Goal: Task Accomplishment & Management: Manage account settings

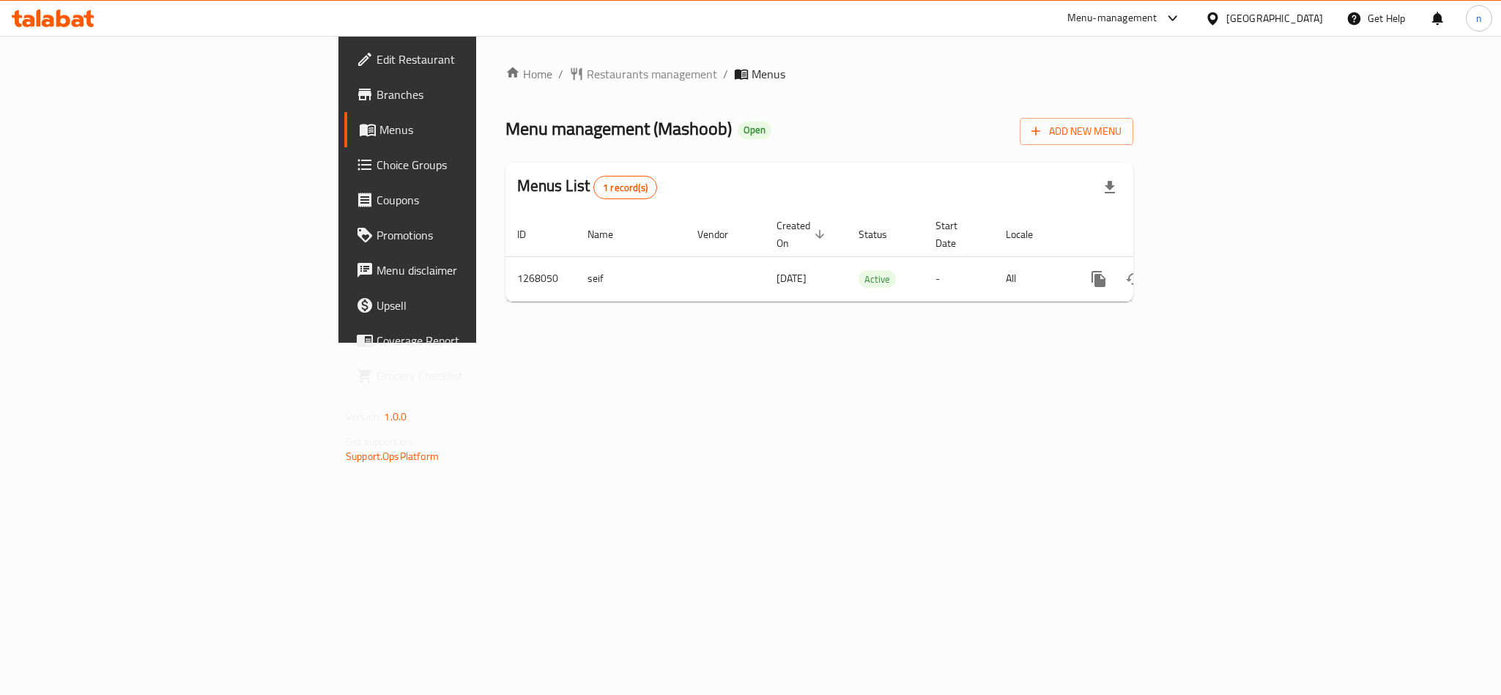
click at [377, 161] on span "Choice Groups" at bounding box center [477, 165] width 201 height 18
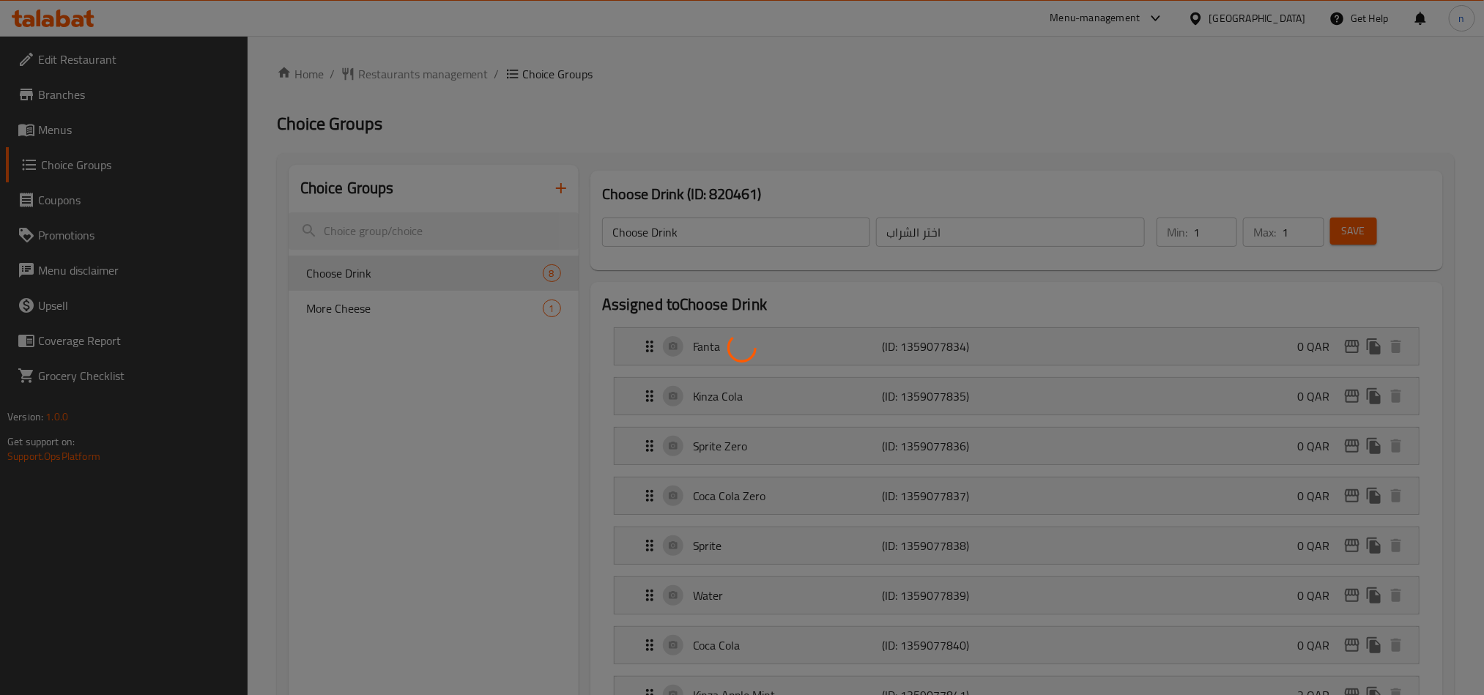
click at [370, 314] on div at bounding box center [742, 347] width 1484 height 695
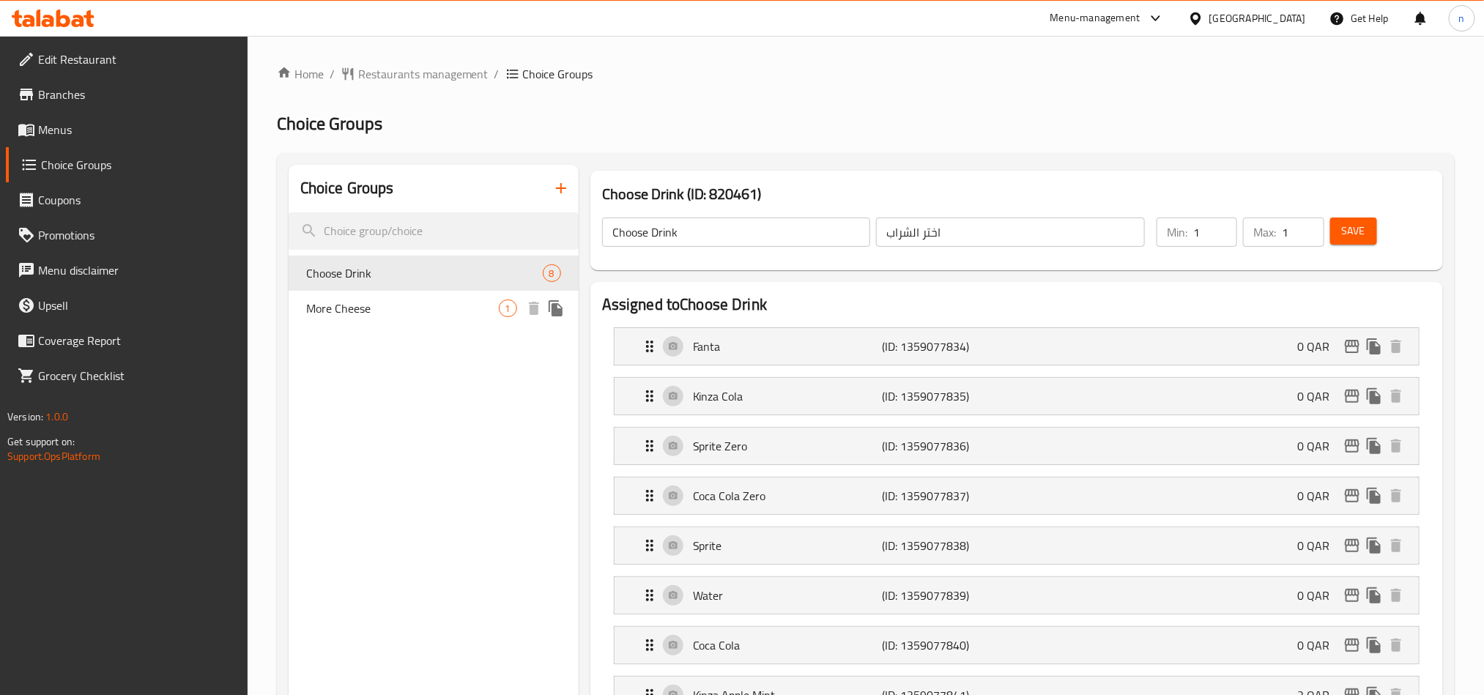
click at [328, 308] on span "More Cheese" at bounding box center [402, 309] width 193 height 18
type input "More Cheese"
type input "المزيد من الجبن"
type input "0"
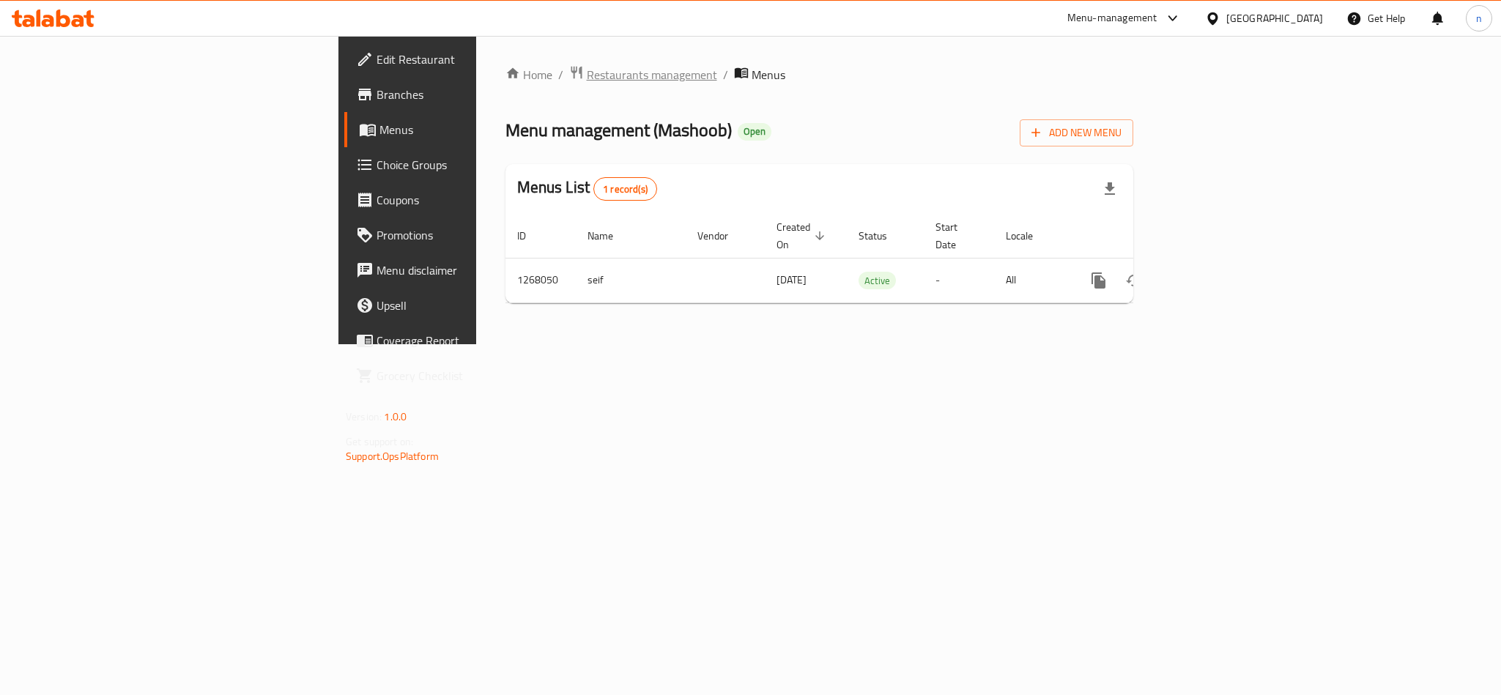
click at [587, 68] on span "Restaurants management" at bounding box center [652, 75] width 130 height 18
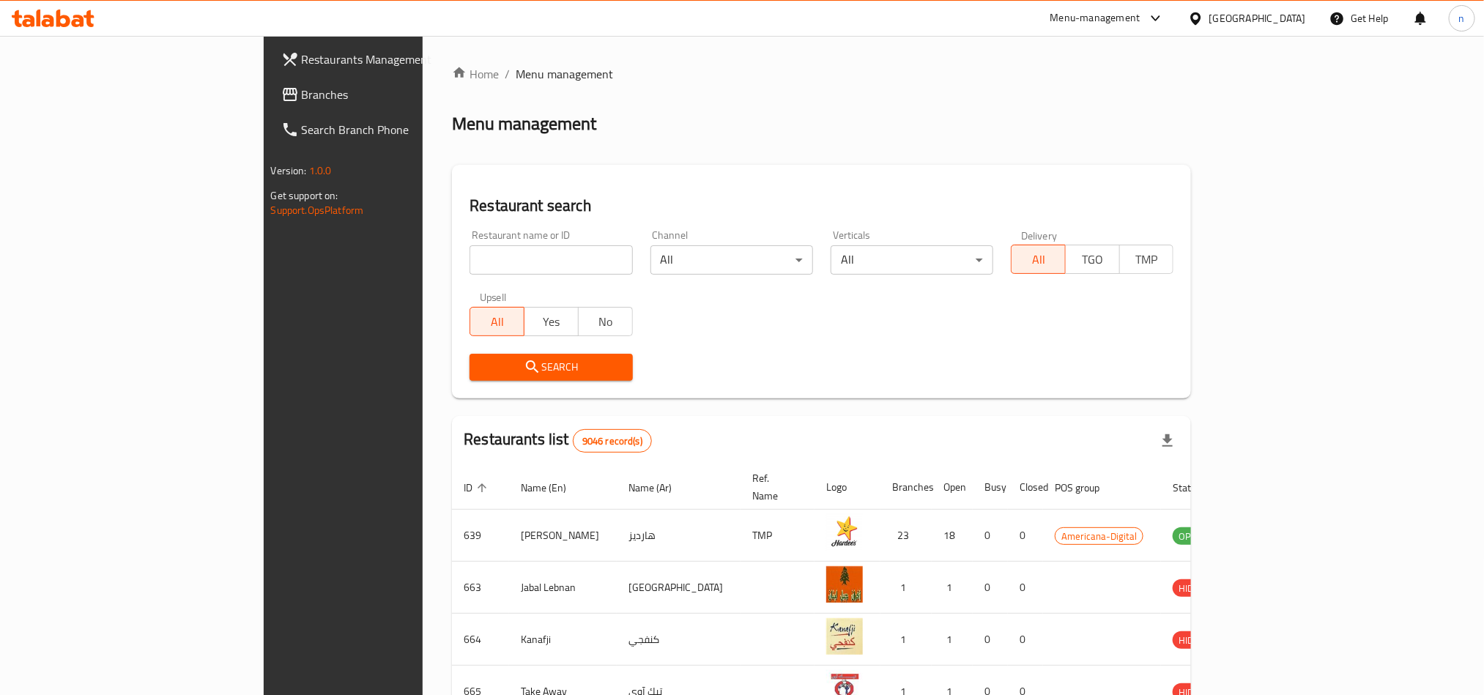
click at [470, 259] on input "search" at bounding box center [551, 259] width 163 height 29
paste input "687920"
type input "687920"
click button "Search" at bounding box center [551, 367] width 163 height 27
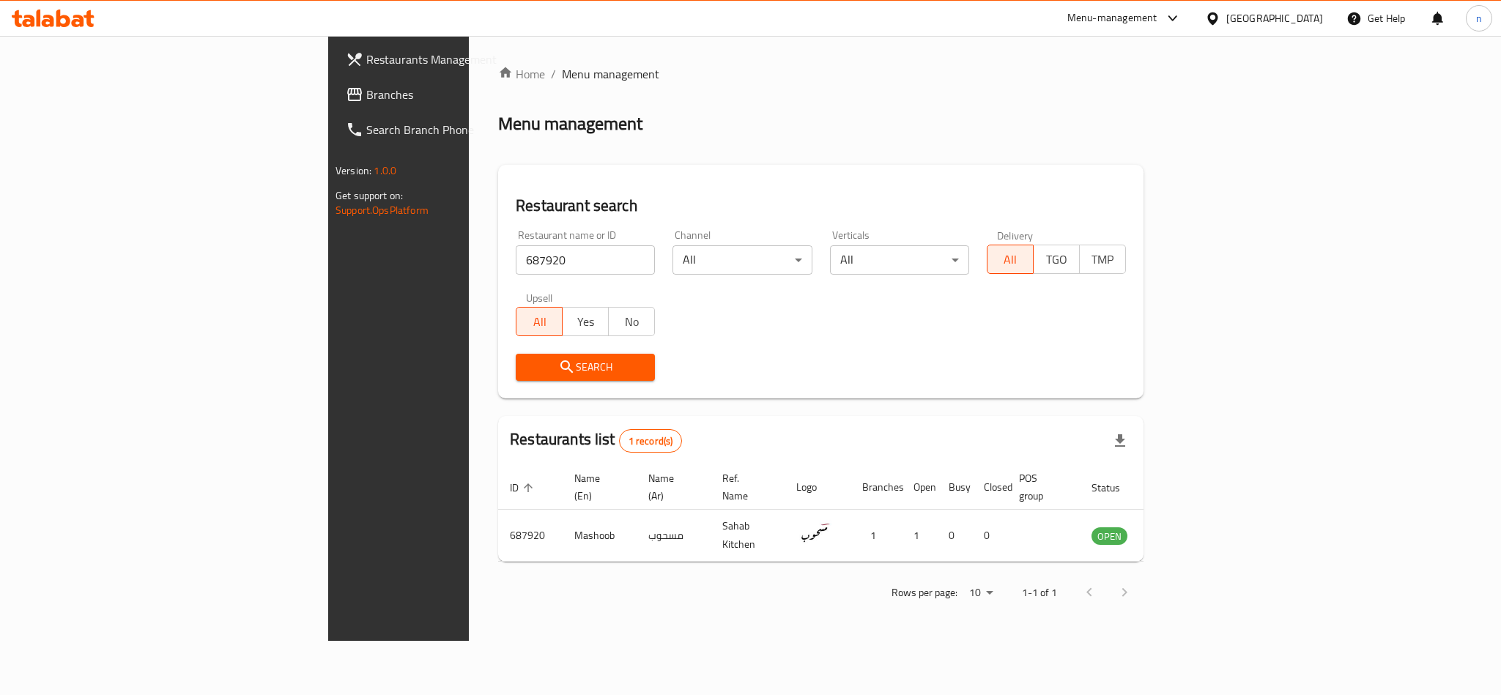
click at [1304, 24] on div "[GEOGRAPHIC_DATA]" at bounding box center [1274, 18] width 97 height 16
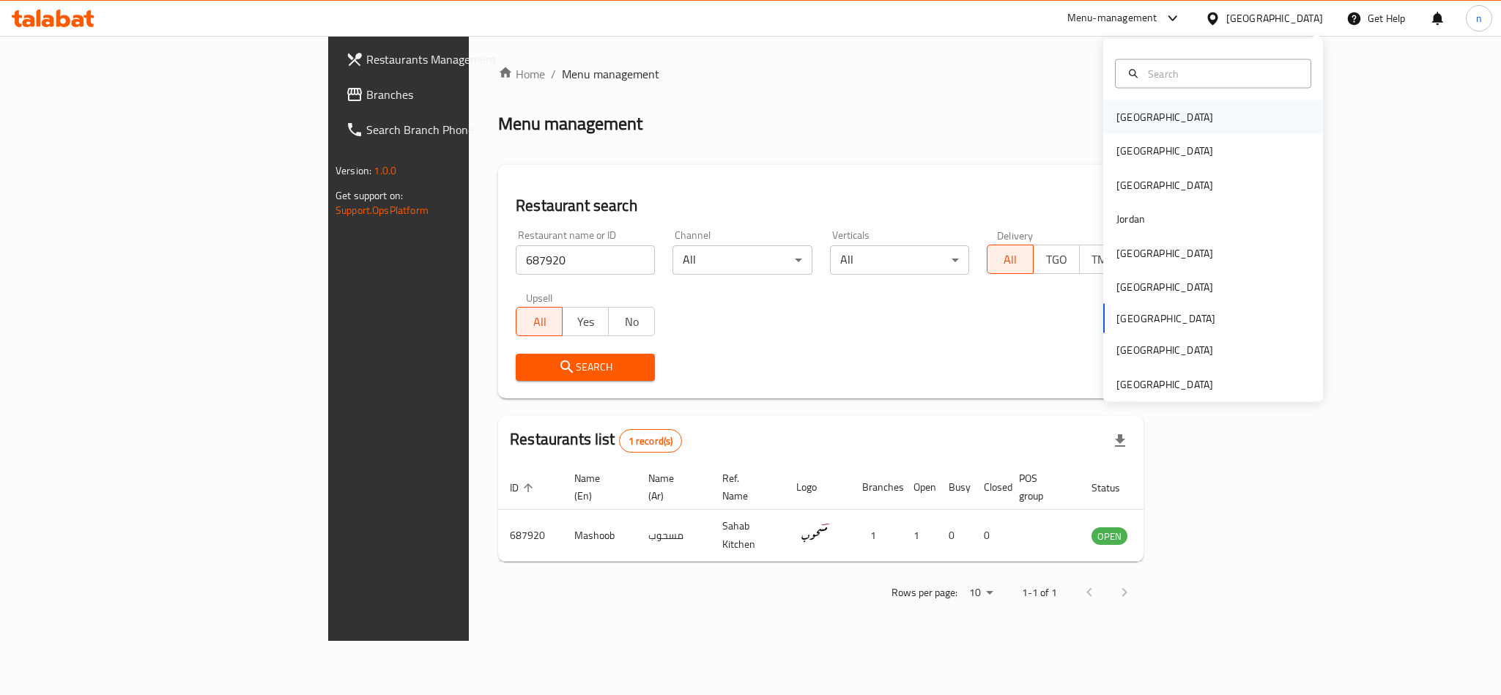
click at [1209, 123] on div "[GEOGRAPHIC_DATA]" at bounding box center [1213, 117] width 220 height 34
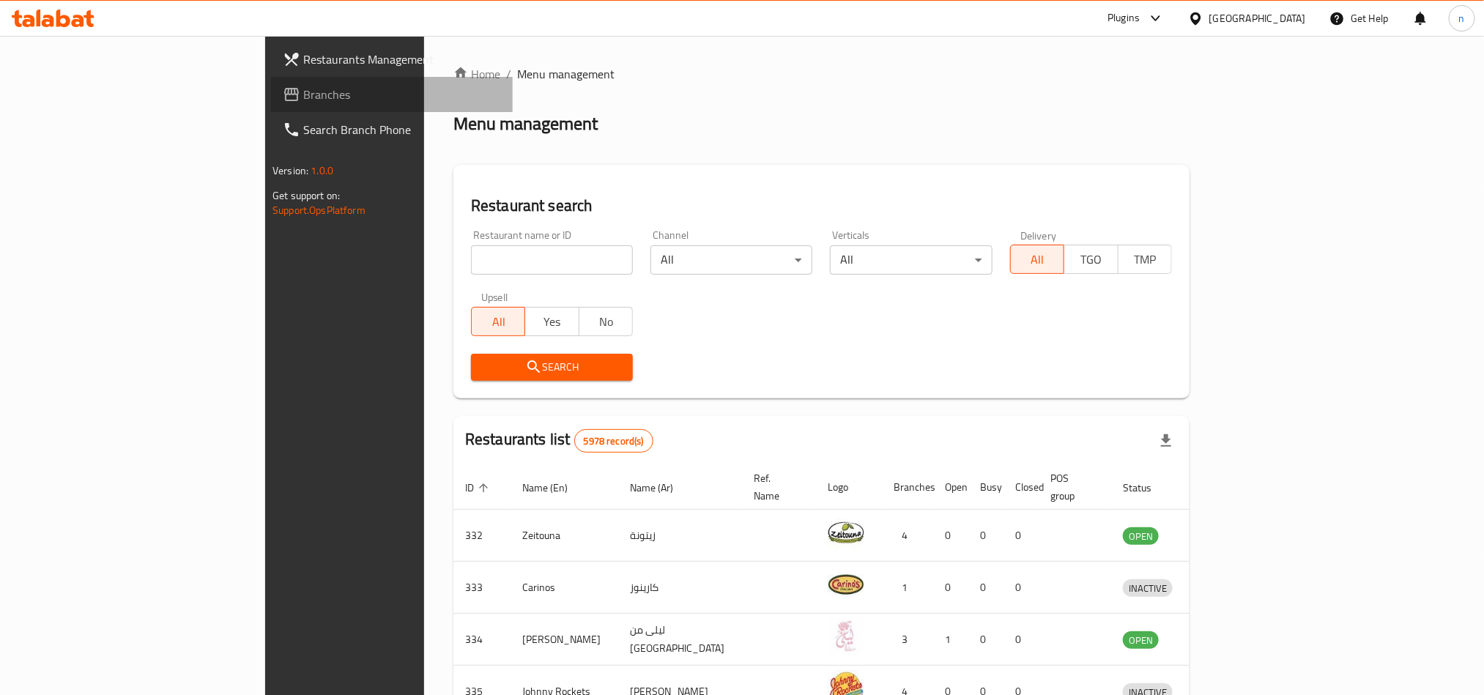
click at [303, 86] on span "Branches" at bounding box center [402, 95] width 198 height 18
